Goal: Understand process/instructions: Learn how to perform a task or action

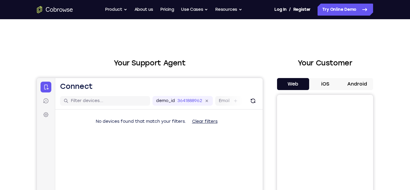
click at [356, 88] on button "Android" at bounding box center [357, 84] width 32 height 12
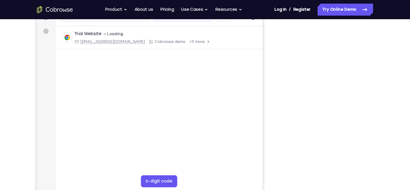
scroll to position [84, 0]
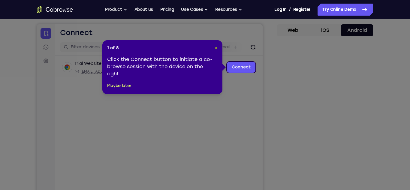
click at [216, 48] on span "×" at bounding box center [216, 47] width 3 height 5
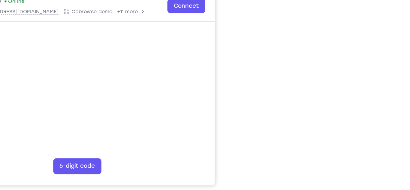
scroll to position [94, 0]
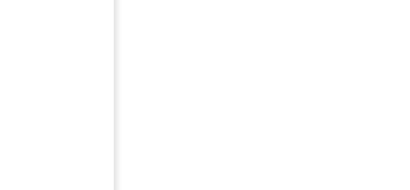
click at [374, 112] on div "Your Support Agent Your Customer Web iOS Android Next Steps We’d be happy to gi…" at bounding box center [205, 123] width 384 height 396
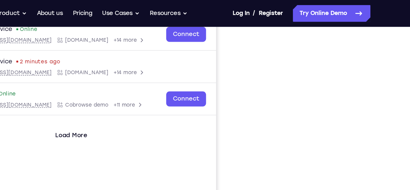
scroll to position [96, 0]
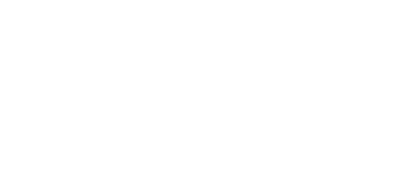
click at [370, 96] on div at bounding box center [325, 91] width 96 height 185
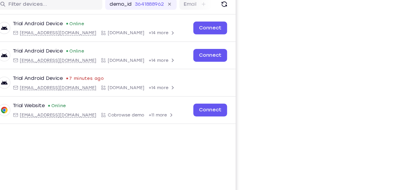
scroll to position [72, 0]
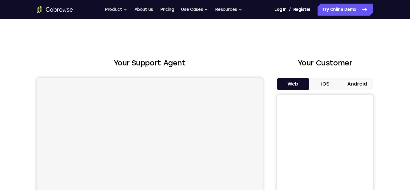
click at [355, 86] on button "Android" at bounding box center [357, 84] width 32 height 12
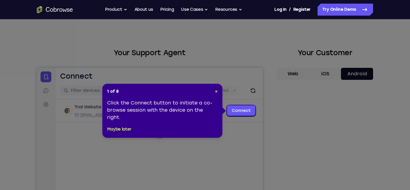
scroll to position [11, 0]
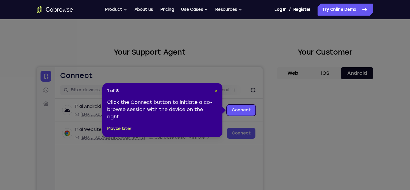
click at [216, 89] on span "×" at bounding box center [216, 90] width 3 height 5
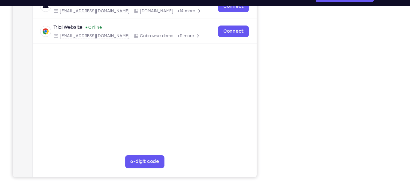
scroll to position [103, 0]
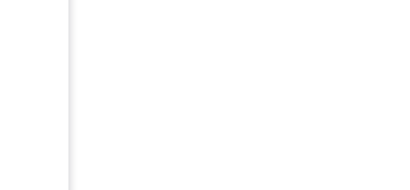
click at [373, 83] on div "Your Support Agent Your Customer Web iOS Android Next Steps We’d be happy to gi…" at bounding box center [205, 114] width 384 height 396
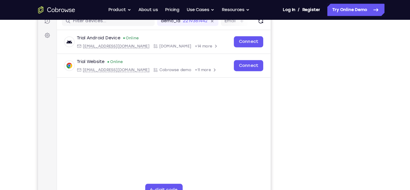
scroll to position [73, 0]
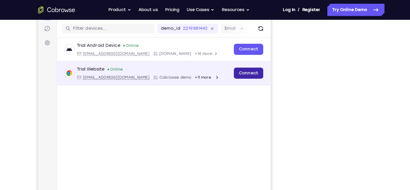
click at [237, 74] on link "Connect" at bounding box center [242, 70] width 29 height 11
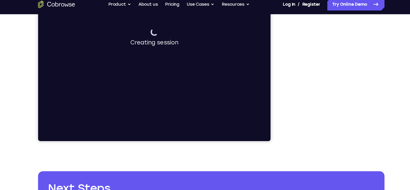
scroll to position [137, 0]
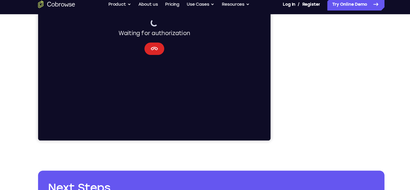
click at [153, 49] on icon "Cancel" at bounding box center [150, 45] width 7 height 7
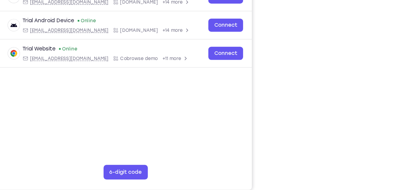
scroll to position [91, 0]
